Goal: Information Seeking & Learning: Learn about a topic

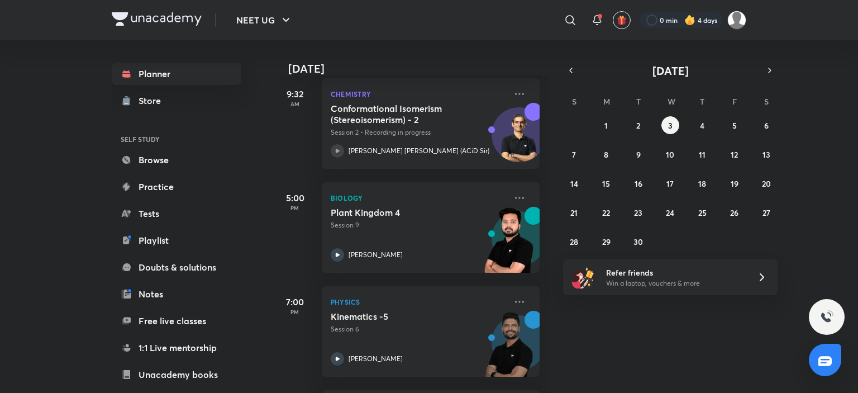
scroll to position [56, 0]
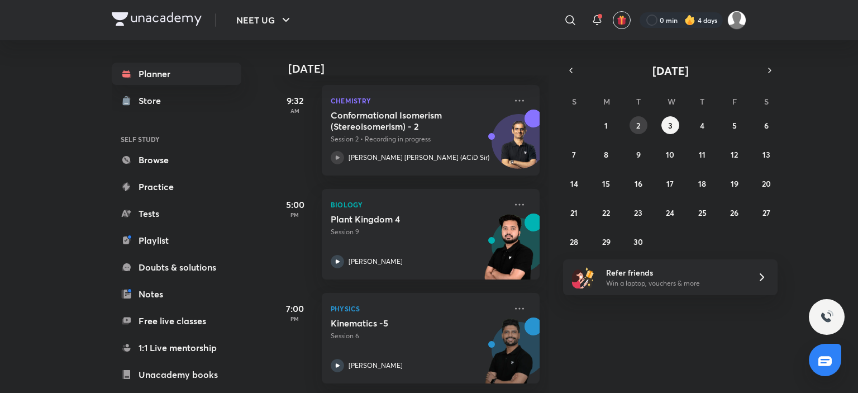
drag, startPoint x: 648, startPoint y: 122, endPoint x: 641, endPoint y: 125, distance: 7.8
click at [648, 122] on div "31 1 2 3 4 5 6 7 8 9 10 11 12 13 14 15 16 17 18 19 20 21 22 23 24 25 26 27 28 2…" at bounding box center [670, 183] width 215 height 134
click at [640, 125] on abbr "2" at bounding box center [638, 125] width 4 height 11
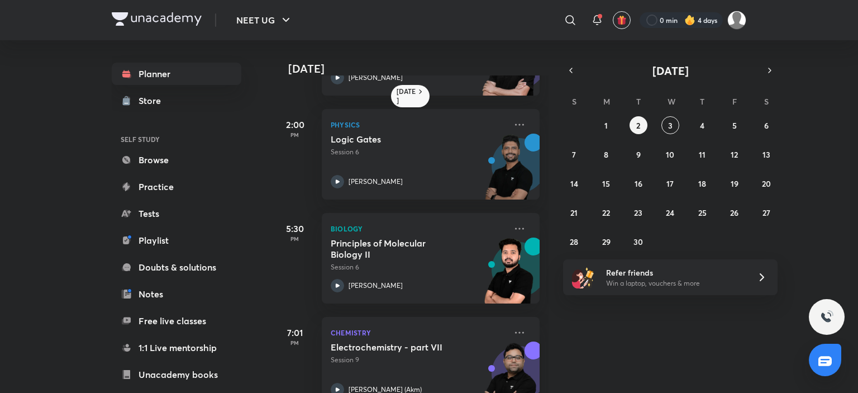
scroll to position [116, 0]
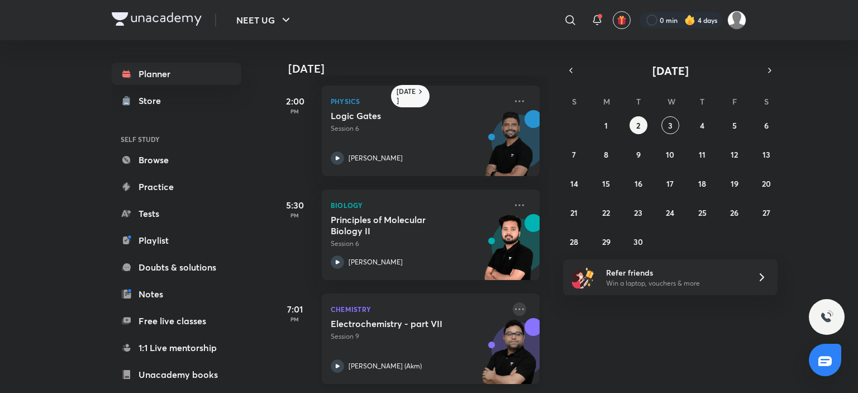
click at [513, 302] on icon at bounding box center [519, 308] width 13 height 13
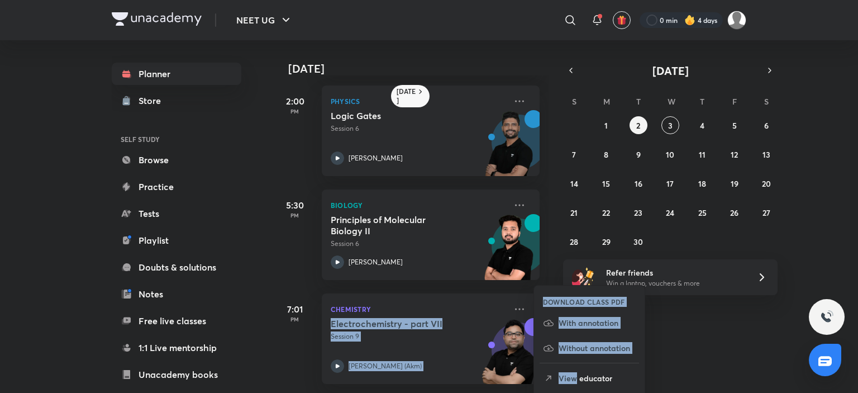
drag, startPoint x: 576, startPoint y: 378, endPoint x: 711, endPoint y: 366, distance: 135.2
click at [711, 366] on div "[DATE] [DATE] 9:31 AM Chemistry Ligands - Part I Session 2 [PERSON_NAME] 2:00 P…" at bounding box center [510, 216] width 474 height 352
click at [711, 366] on div "[DATE] 9:31 AM Chemistry Ligands - Part I Session 2 [PERSON_NAME] 2:00 PM Physi…" at bounding box center [564, 216] width 583 height 352
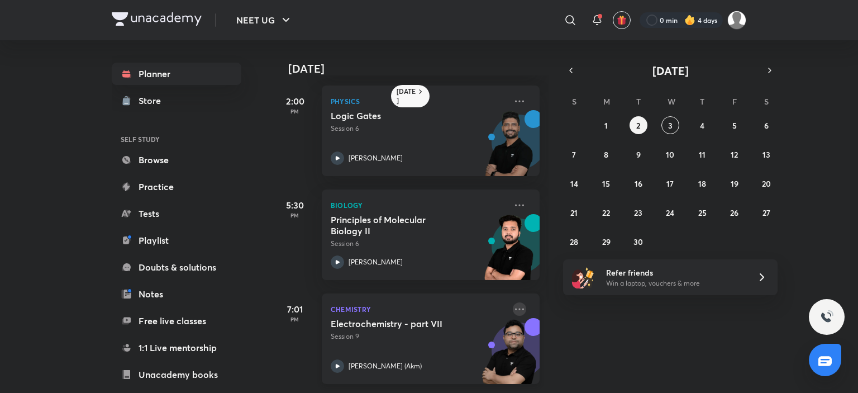
click at [514, 302] on icon at bounding box center [519, 308] width 13 height 13
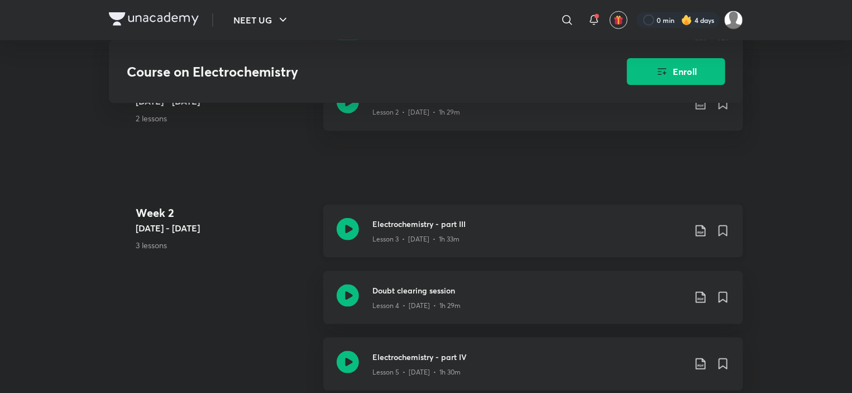
click at [438, 234] on p "Lesson 3 • [DATE] • 1h 33m" at bounding box center [416, 239] width 87 height 10
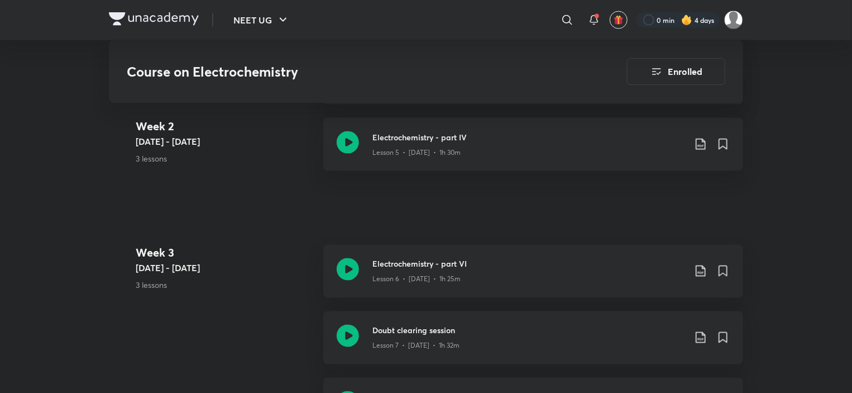
scroll to position [954, 0]
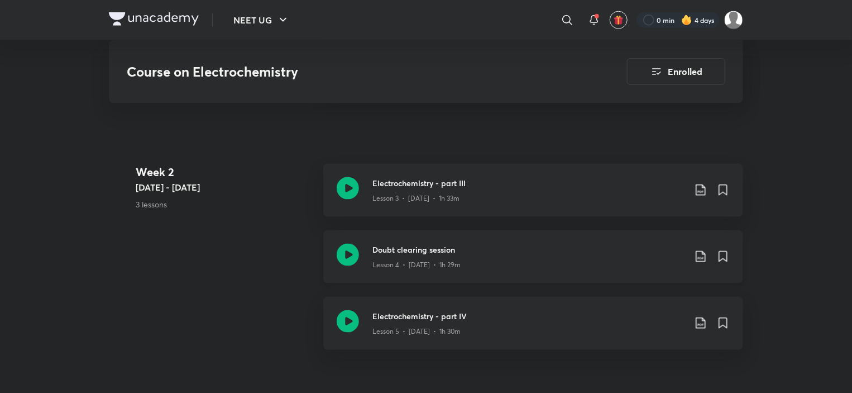
scroll to position [771, 0]
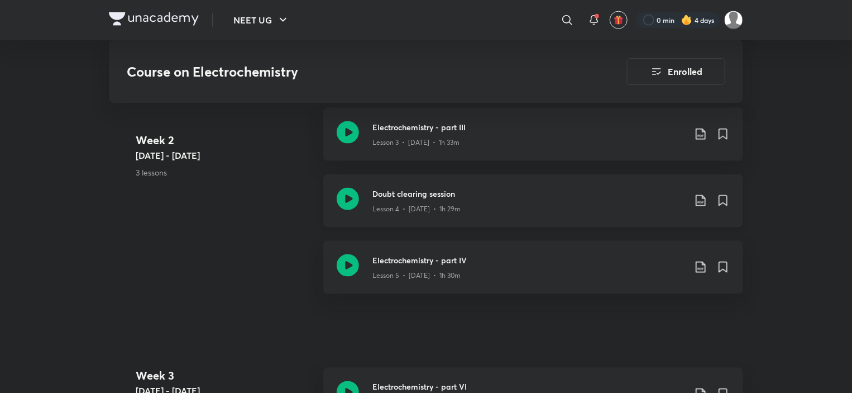
click at [420, 188] on h3 "Doubt clearing session" at bounding box center [529, 194] width 313 height 12
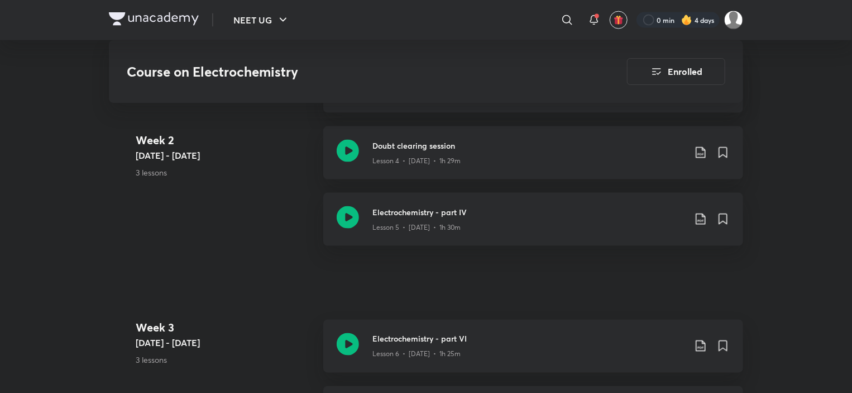
scroll to position [838, 0]
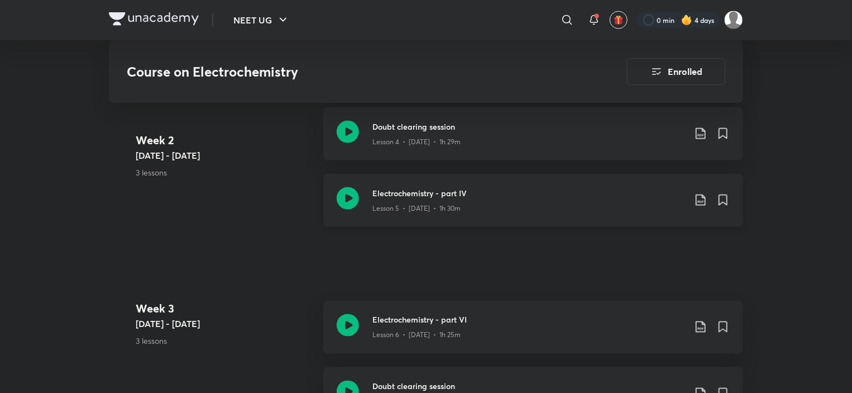
click at [417, 203] on p "Lesson 5 • [DATE] • 1h 30m" at bounding box center [417, 208] width 88 height 10
